Goal: Task Accomplishment & Management: Use online tool/utility

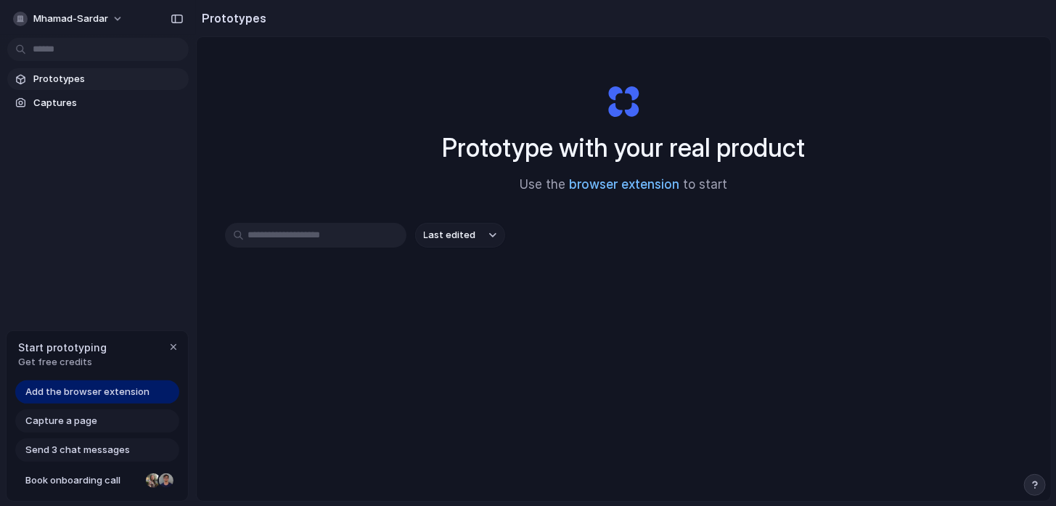
click at [636, 187] on link "browser extension" at bounding box center [625, 184] width 110 height 15
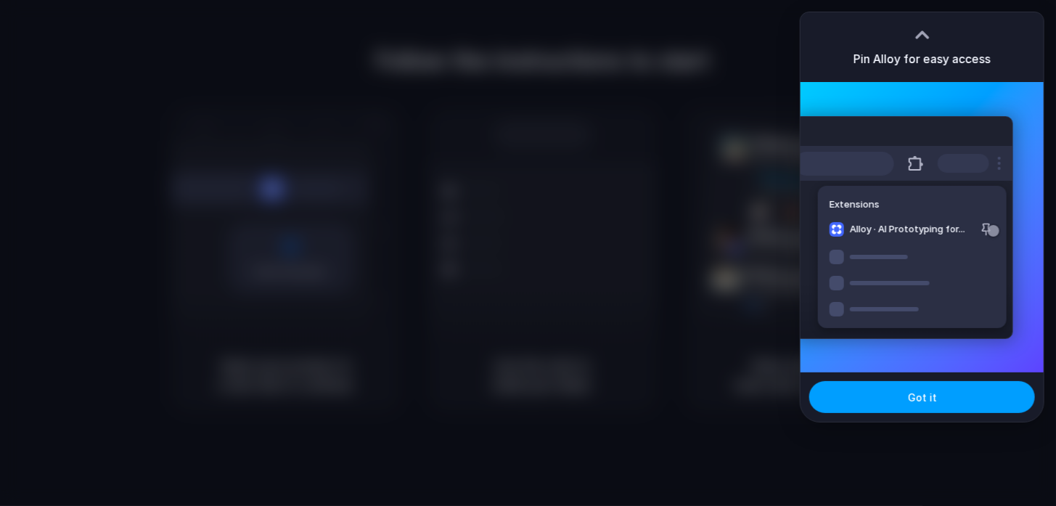
click at [888, 393] on button "Got it" at bounding box center [922, 397] width 226 height 32
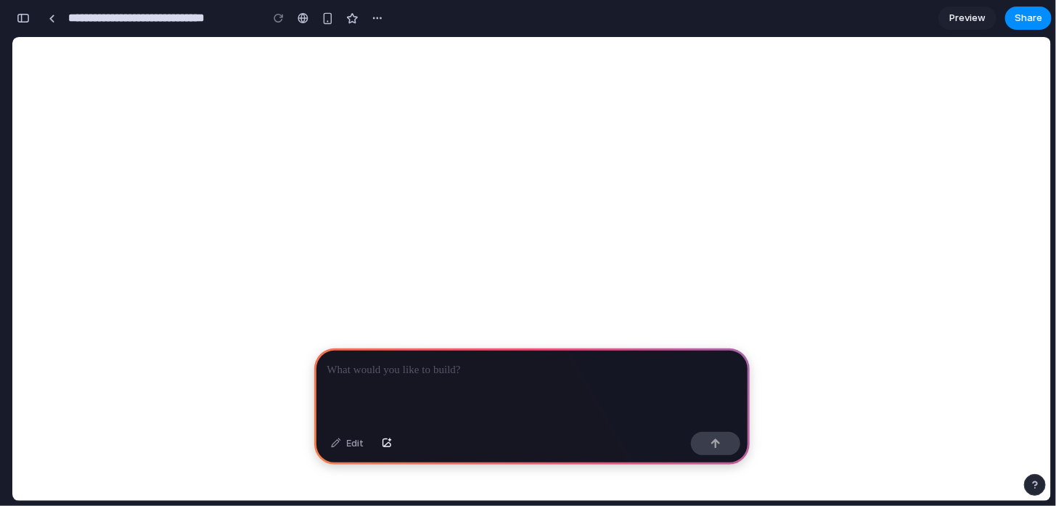
click at [377, 348] on div at bounding box center [531, 387] width 435 height 78
click at [387, 448] on button "button" at bounding box center [386, 443] width 25 height 23
click at [393, 445] on button "button" at bounding box center [386, 443] width 25 height 23
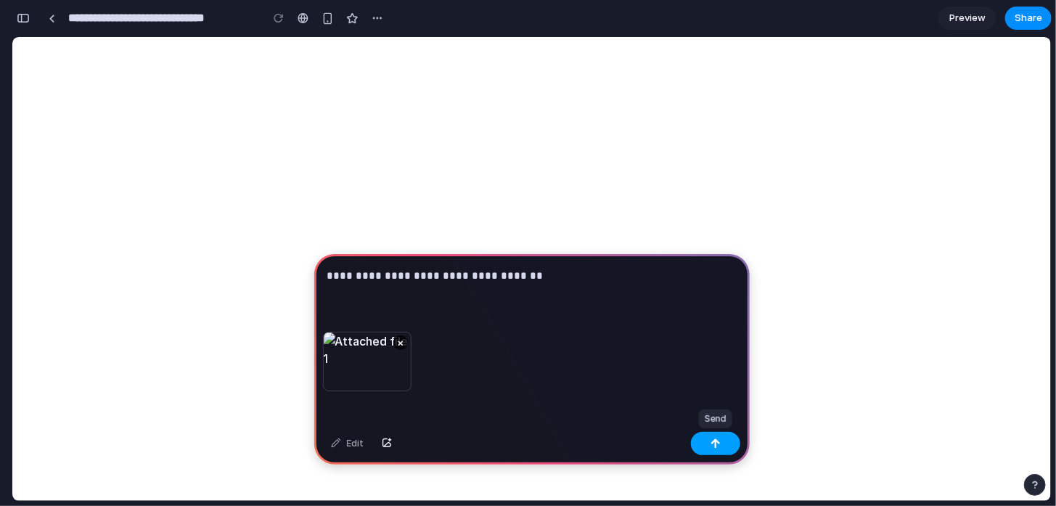
click at [714, 446] on div "button" at bounding box center [715, 443] width 10 height 10
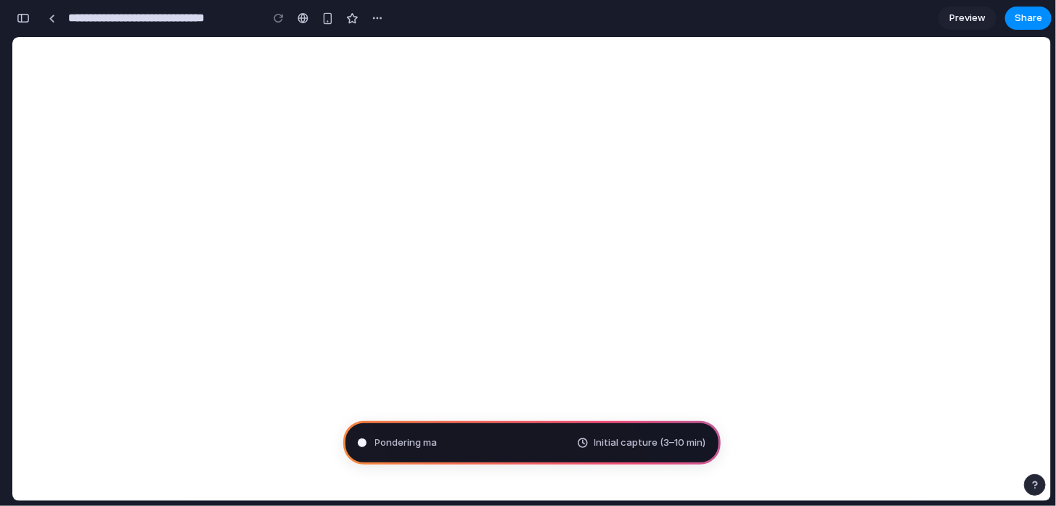
type input "**********"
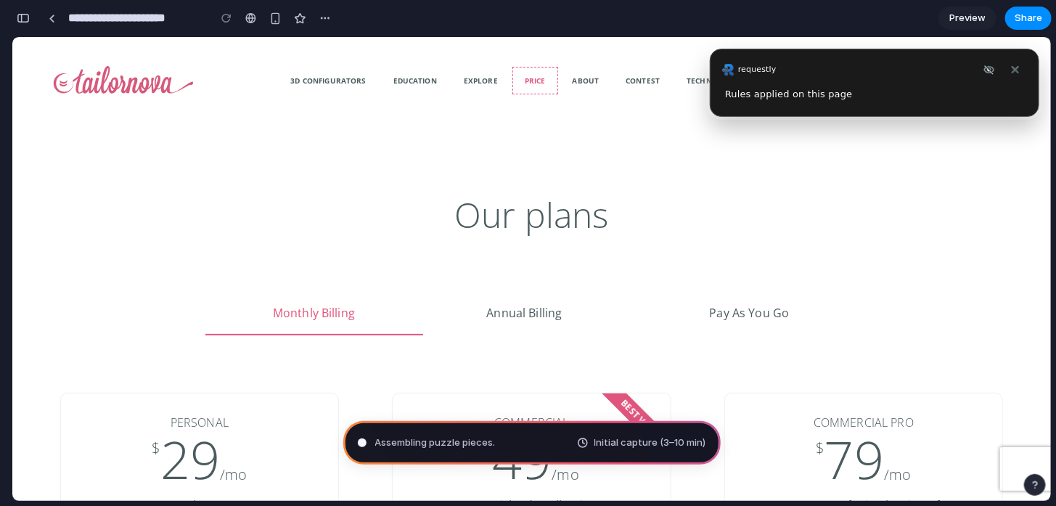
scroll to position [681, 0]
click at [599, 444] on span "Initial capture (3–10 min)" at bounding box center [650, 442] width 112 height 15
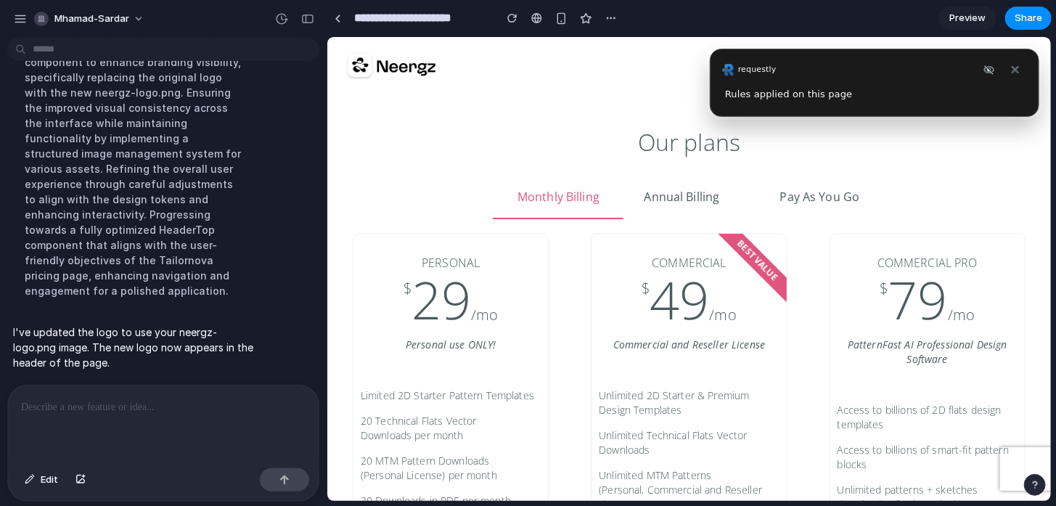
scroll to position [0, 0]
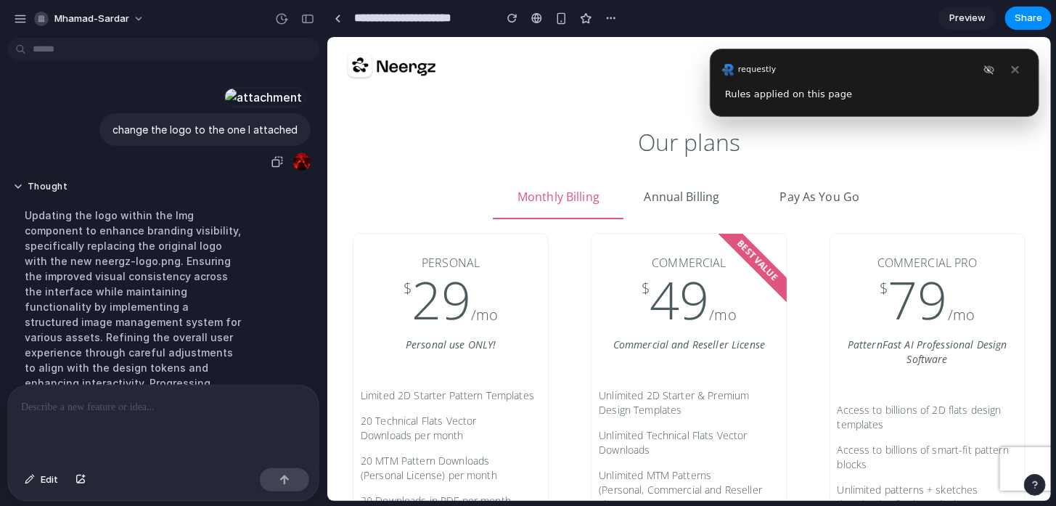
click at [255, 107] on div at bounding box center [263, 97] width 80 height 20
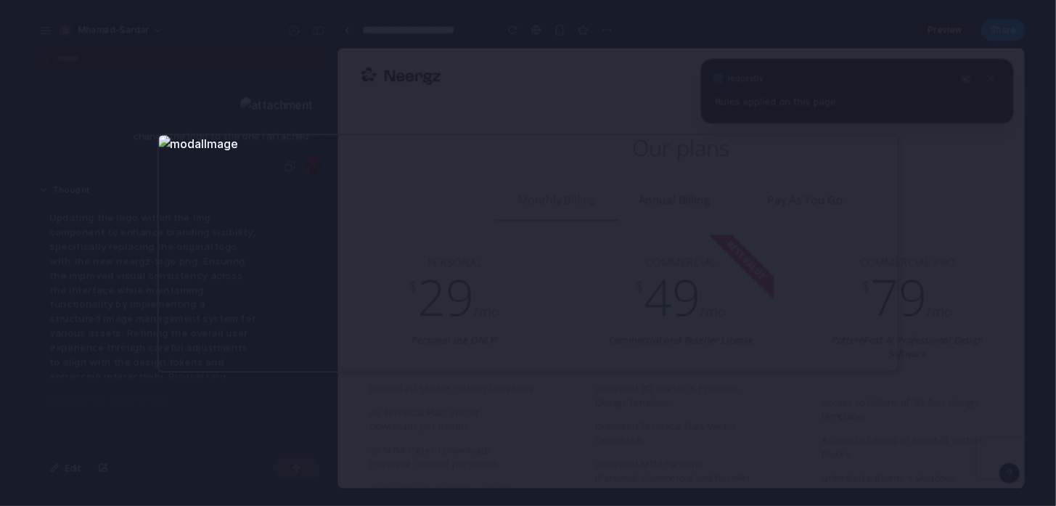
click at [373, 110] on div at bounding box center [528, 253] width 1056 height 506
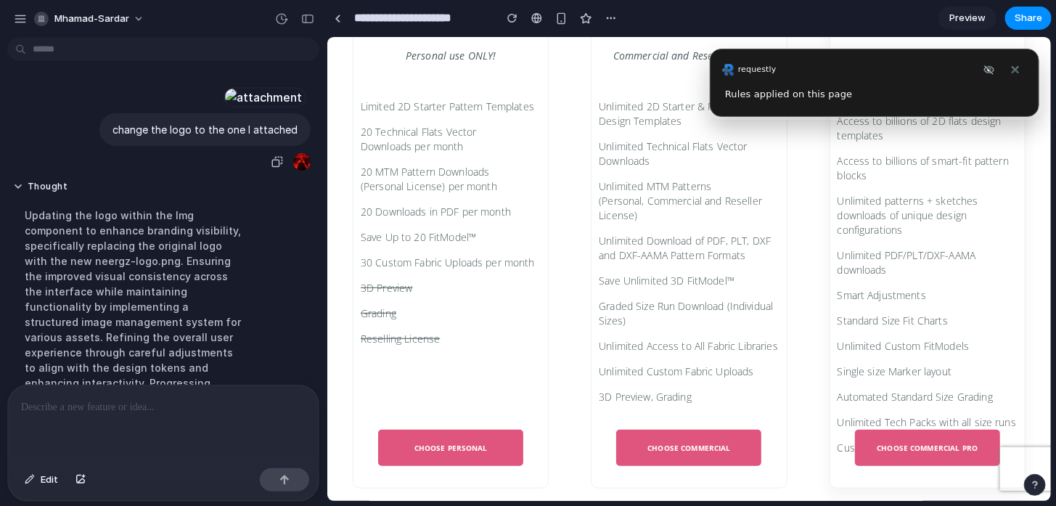
scroll to position [290, 0]
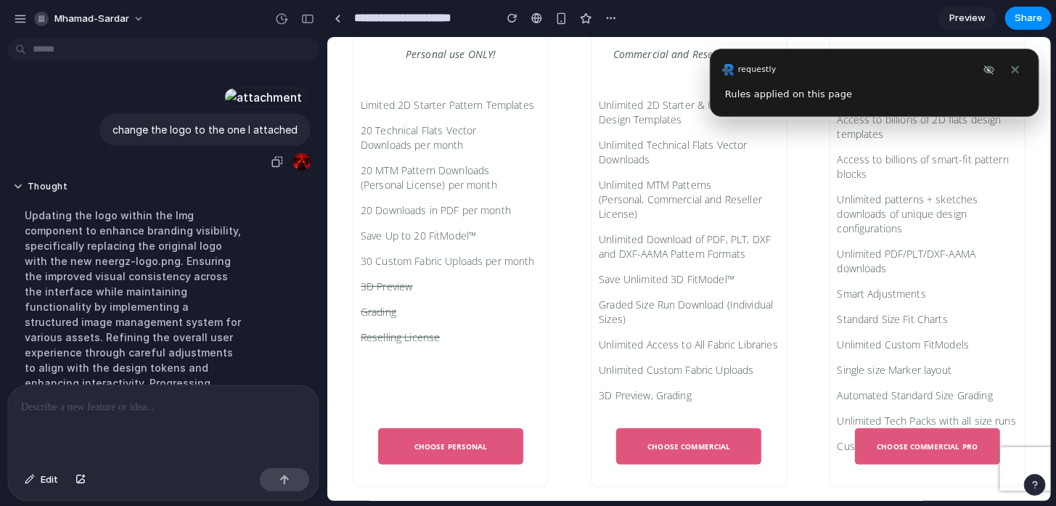
click at [1008, 110] on rq-implicit-test-rule-widget at bounding box center [873, 82] width 329 height 68
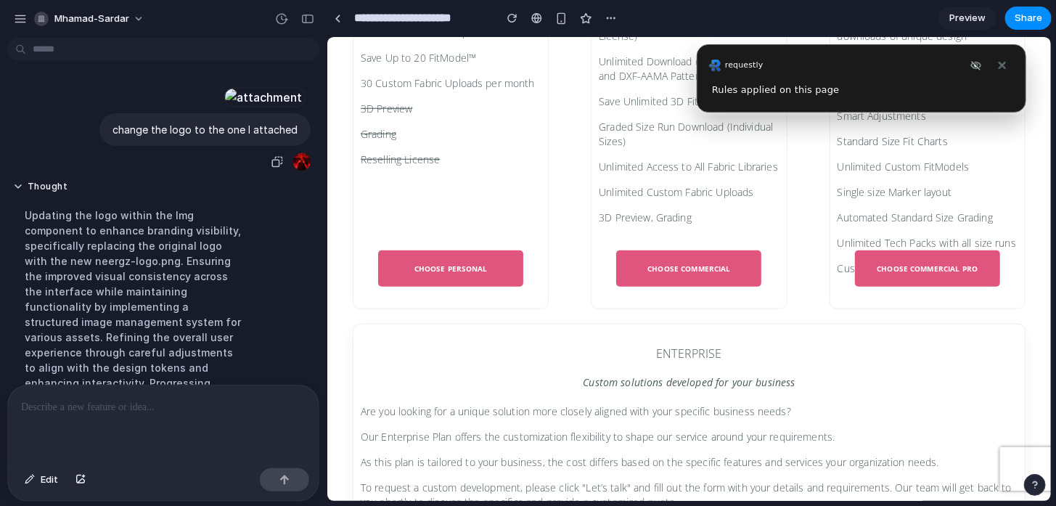
scroll to position [653, 0]
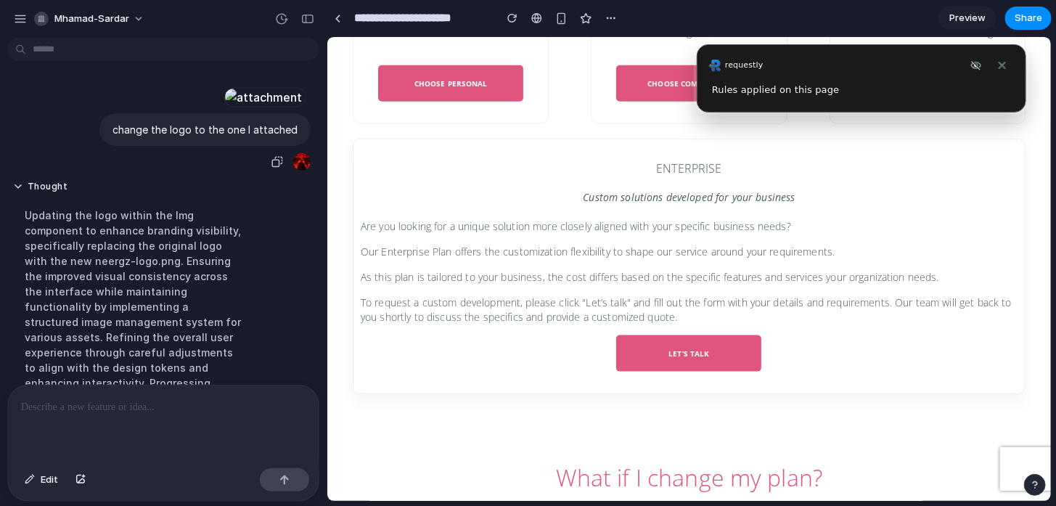
drag, startPoint x: 677, startPoint y: 356, endPoint x: 636, endPoint y: 383, distance: 48.7
click at [640, 390] on div "Let’s talk" at bounding box center [688, 363] width 671 height 58
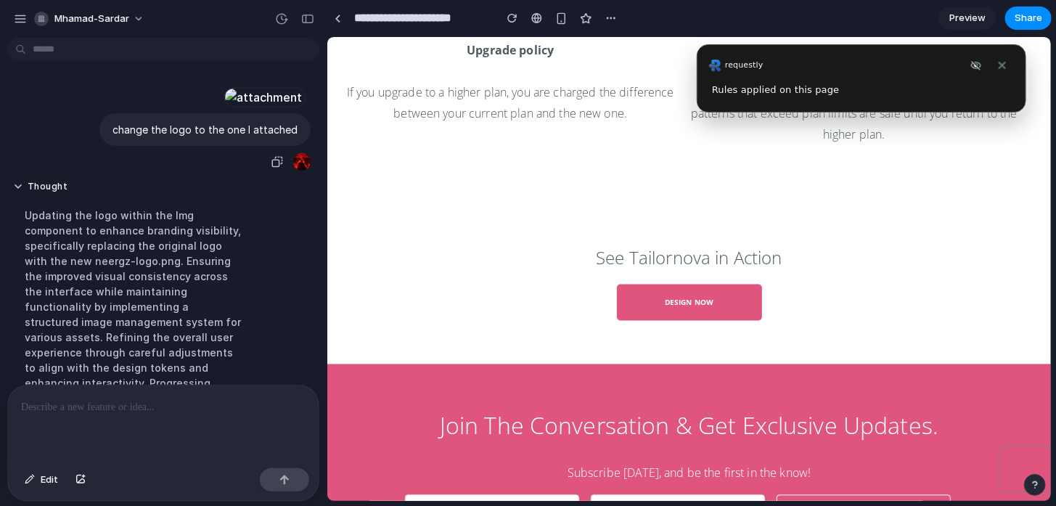
scroll to position [1412, 0]
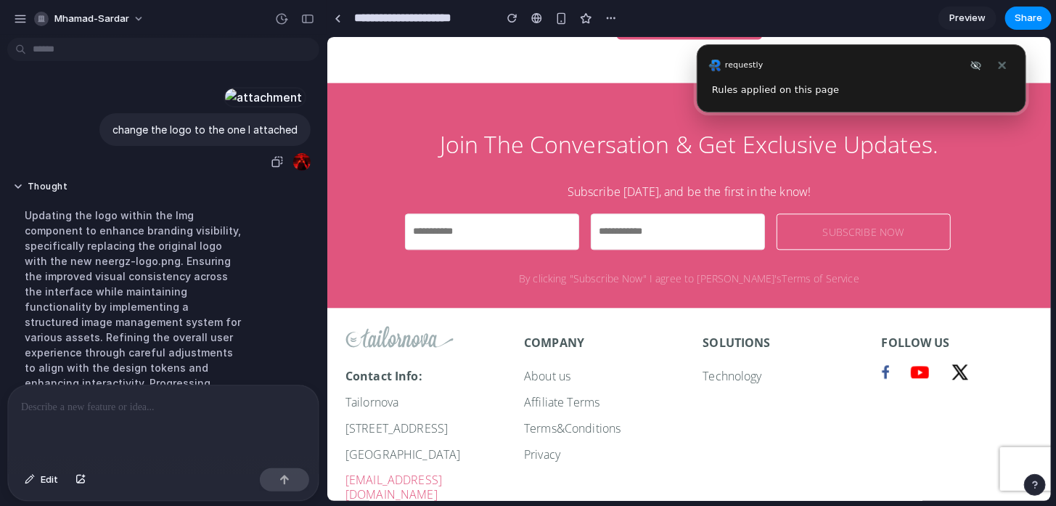
click at [465, 217] on input "text" at bounding box center [491, 231] width 174 height 36
